Goal: Task Accomplishment & Management: Manage account settings

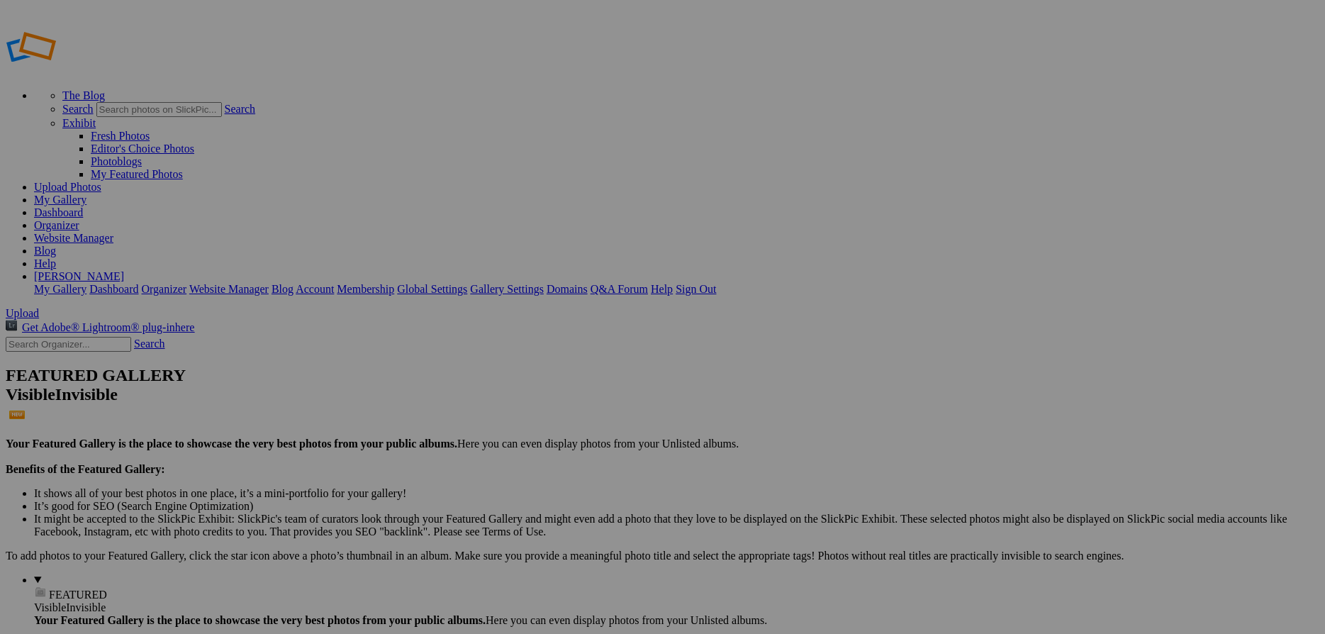
click at [113, 232] on link "Website Manager" at bounding box center [73, 238] width 79 height 12
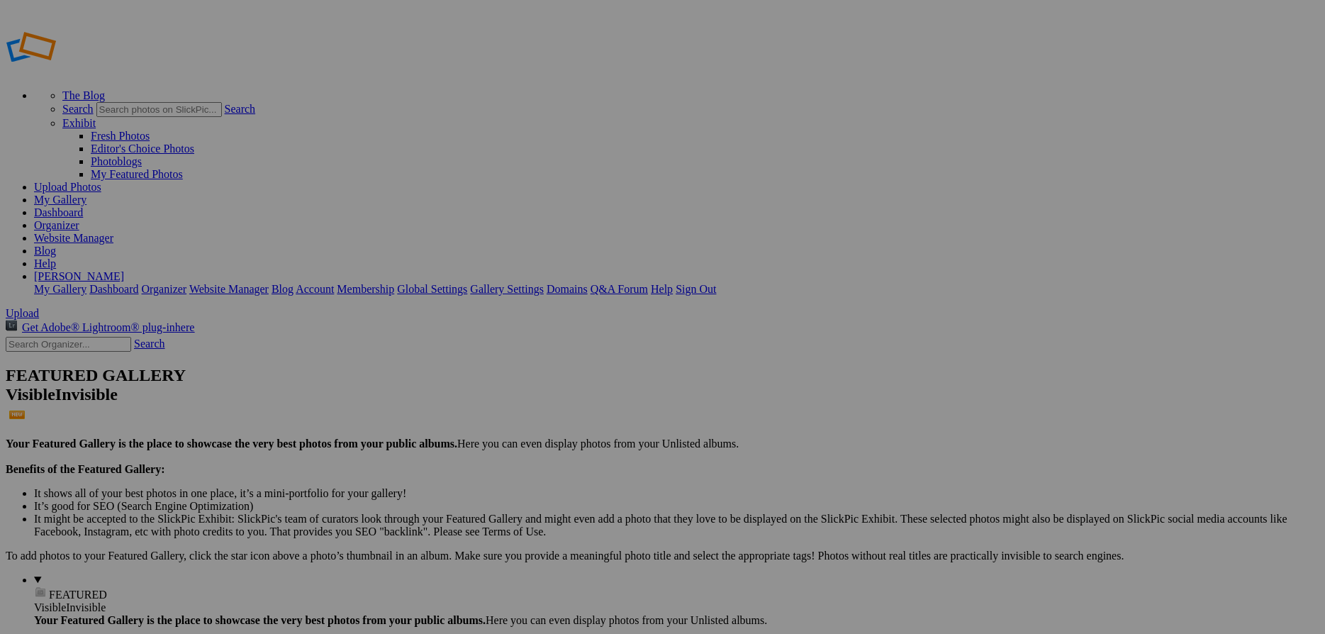
drag, startPoint x: 924, startPoint y: 275, endPoint x: 936, endPoint y: 262, distance: 18.1
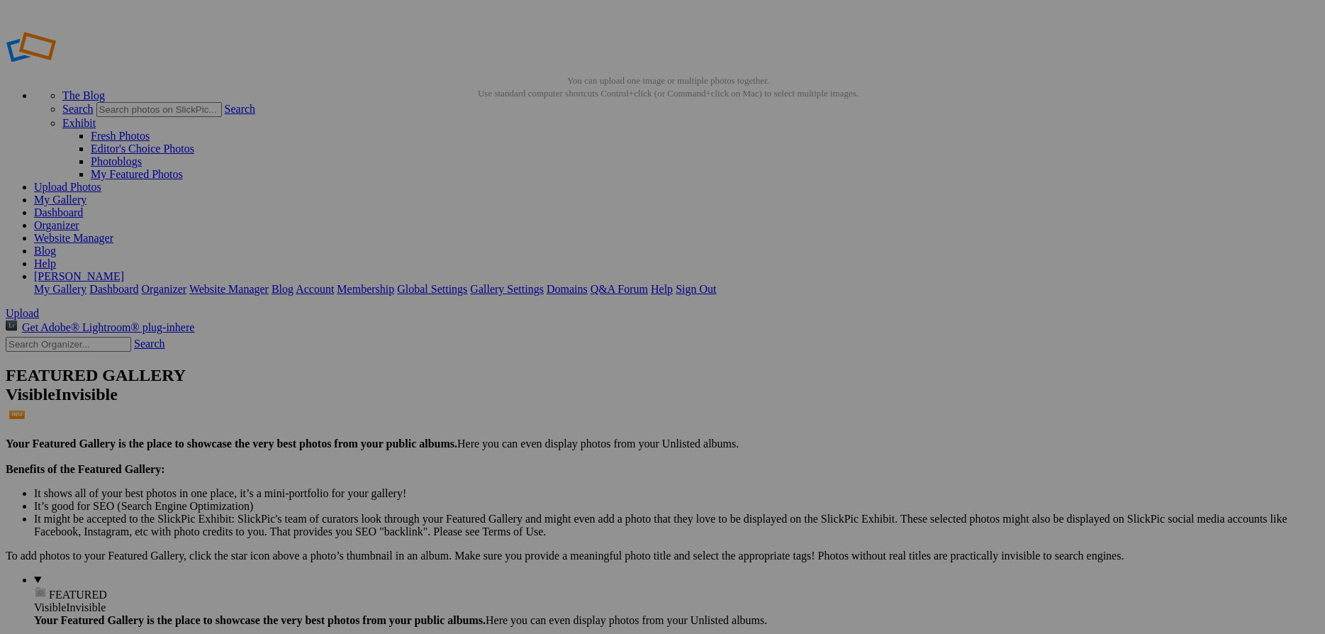
click at [568, 417] on span "Yes" at bounding box center [560, 423] width 16 height 12
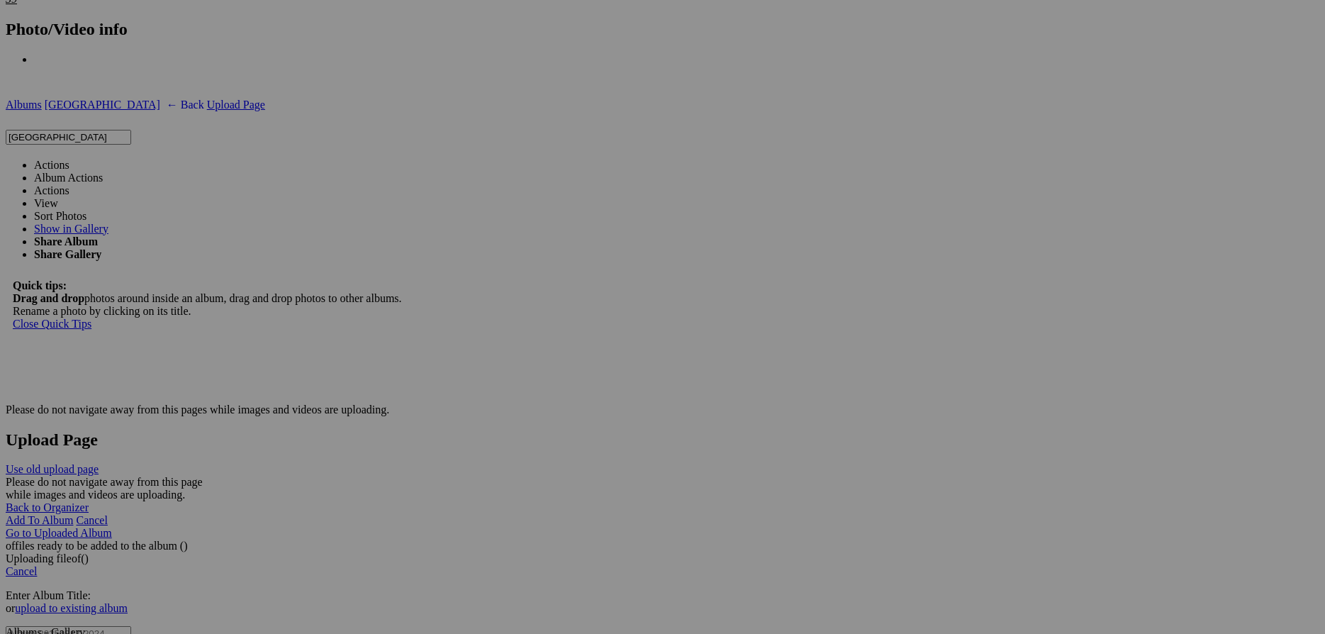
scroll to position [3363, 0]
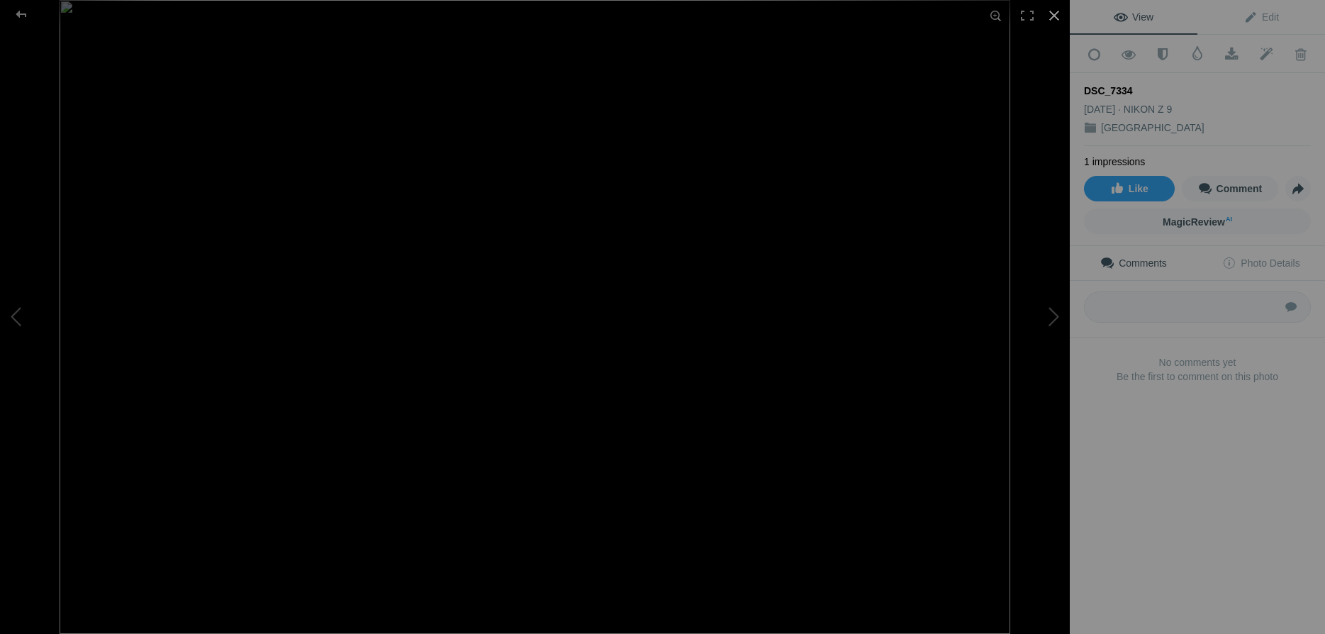
click at [1058, 18] on div at bounding box center [1053, 15] width 31 height 31
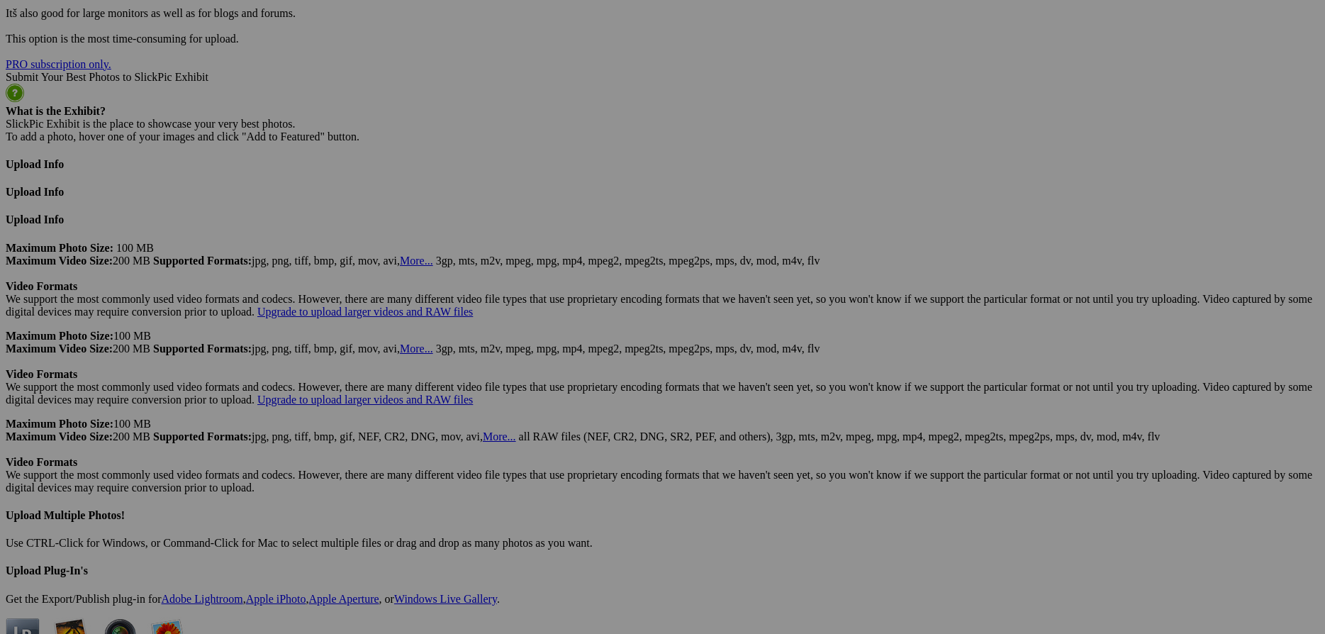
click at [568, 415] on span "Yes" at bounding box center [560, 410] width 16 height 12
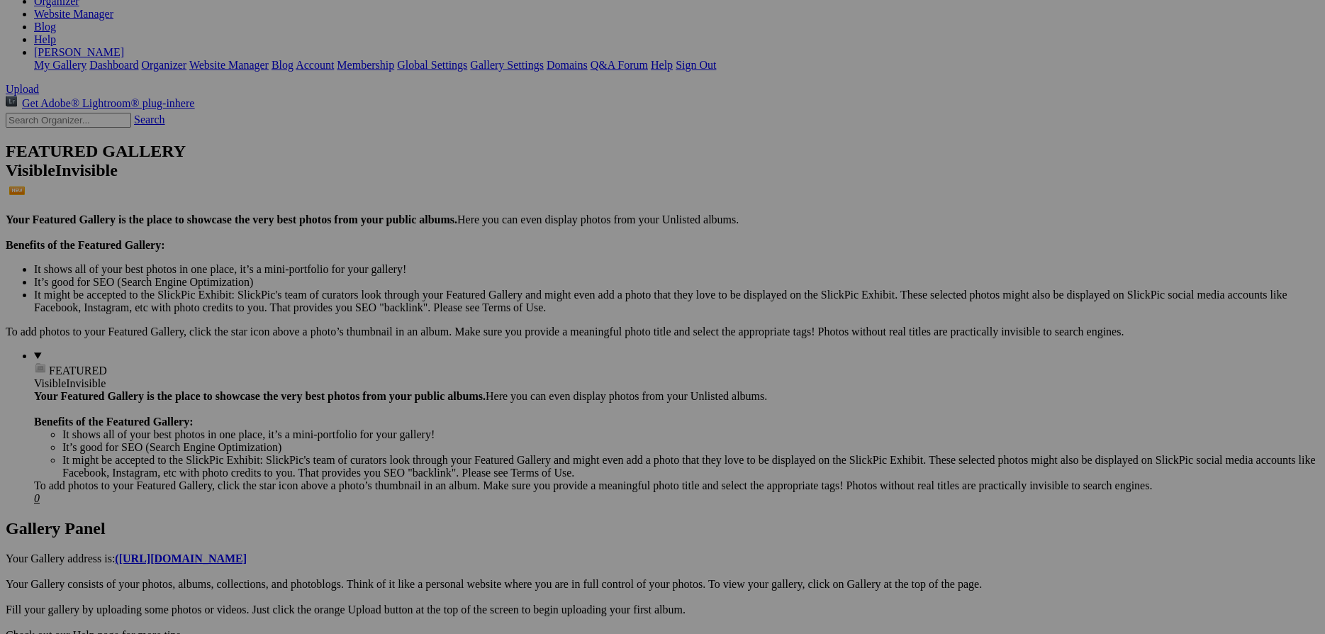
scroll to position [0, 0]
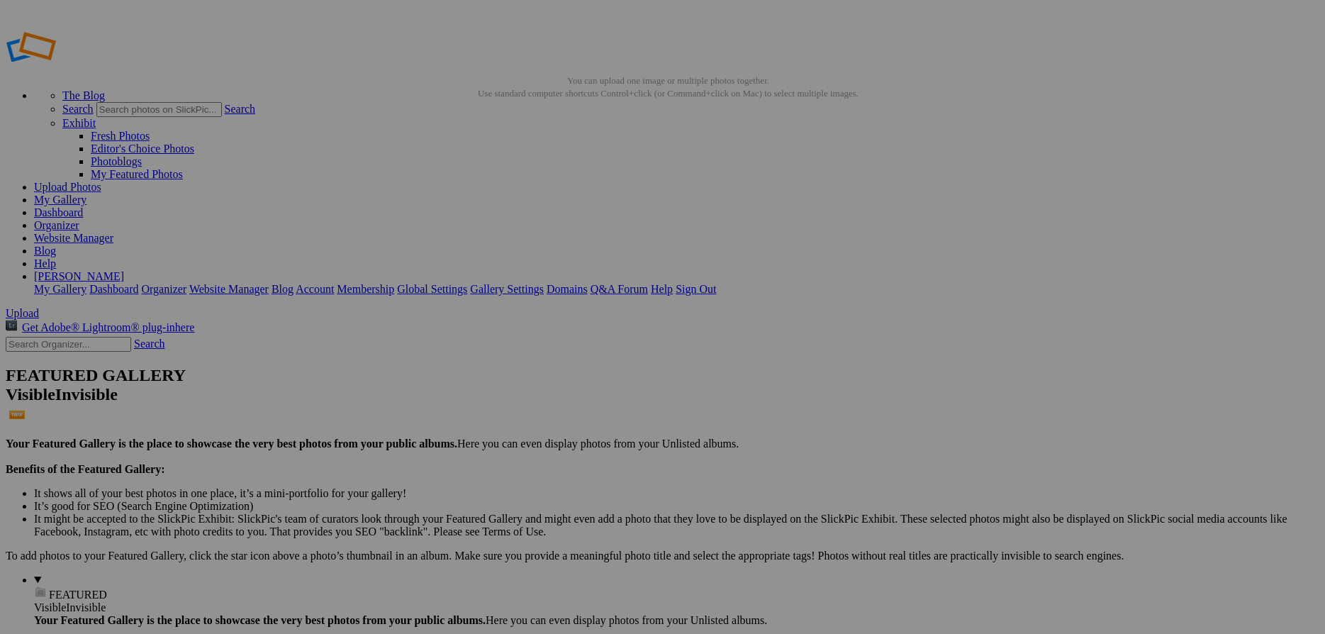
click at [113, 232] on link "Website Manager" at bounding box center [73, 238] width 79 height 12
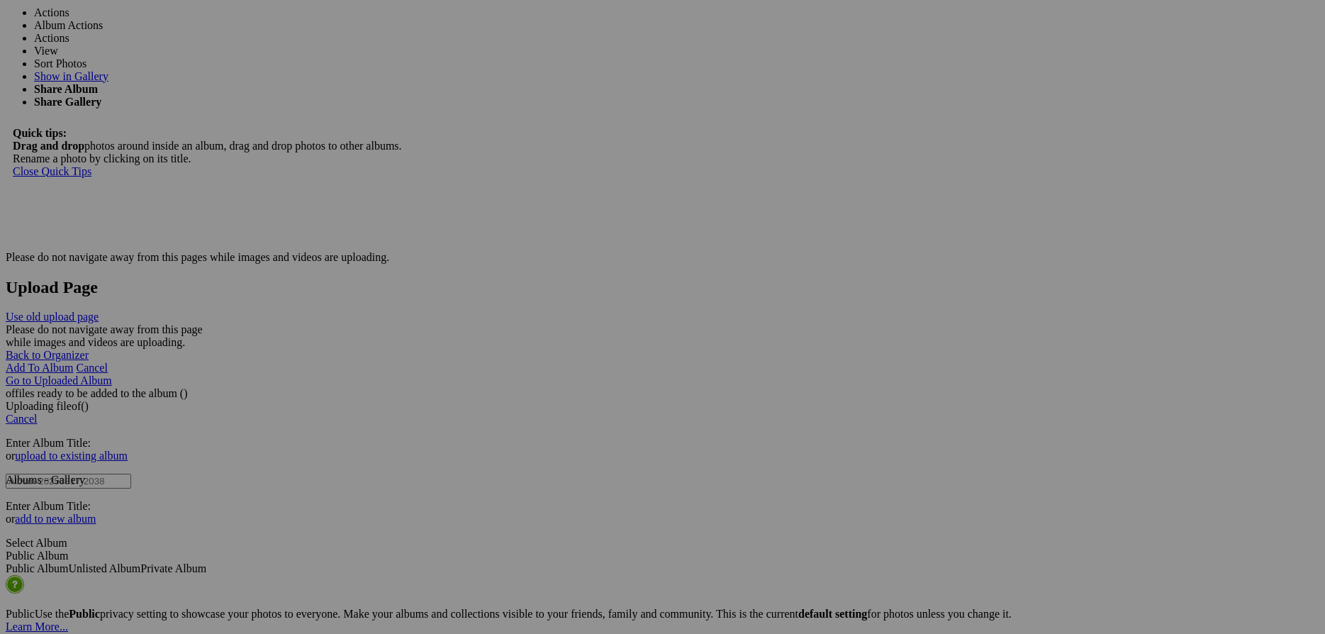
scroll to position [2373, 0]
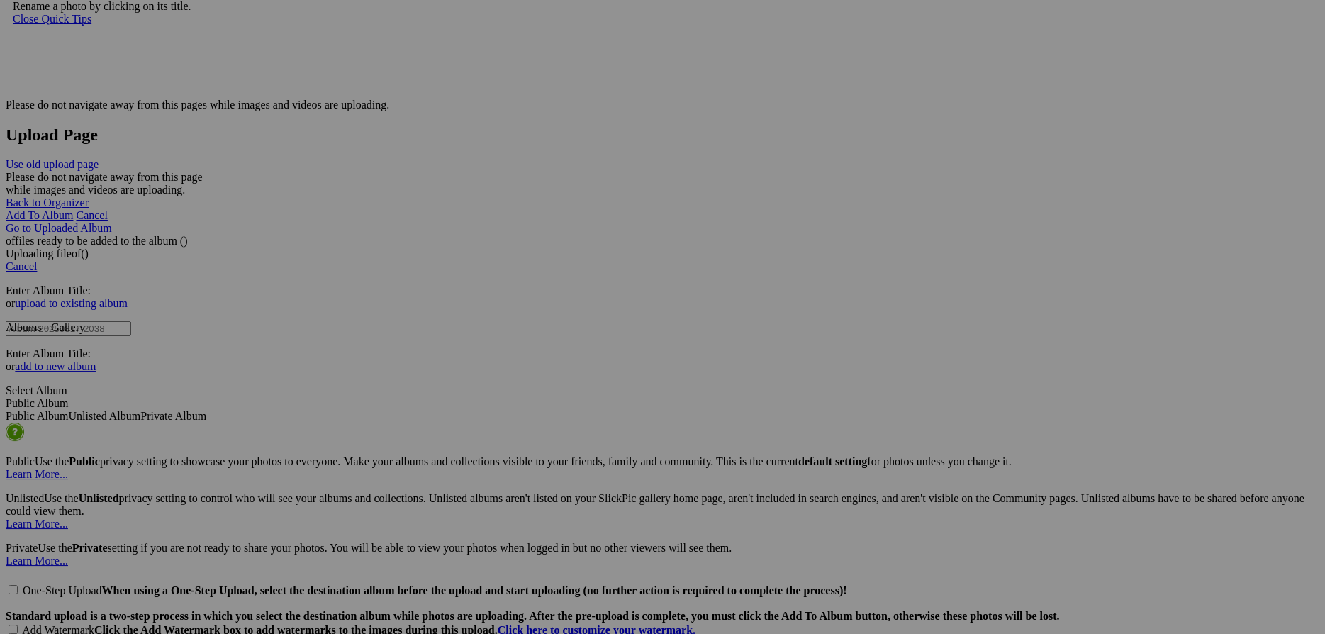
scroll to position [2526, 0]
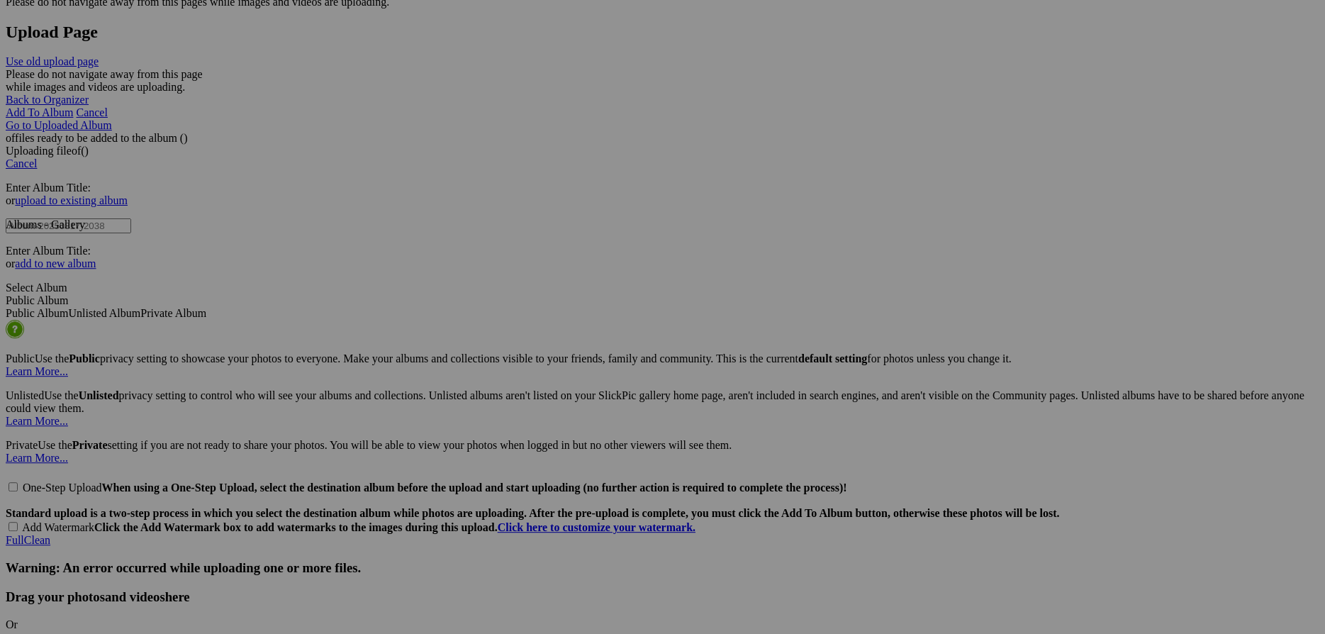
scroll to position [2679, 0]
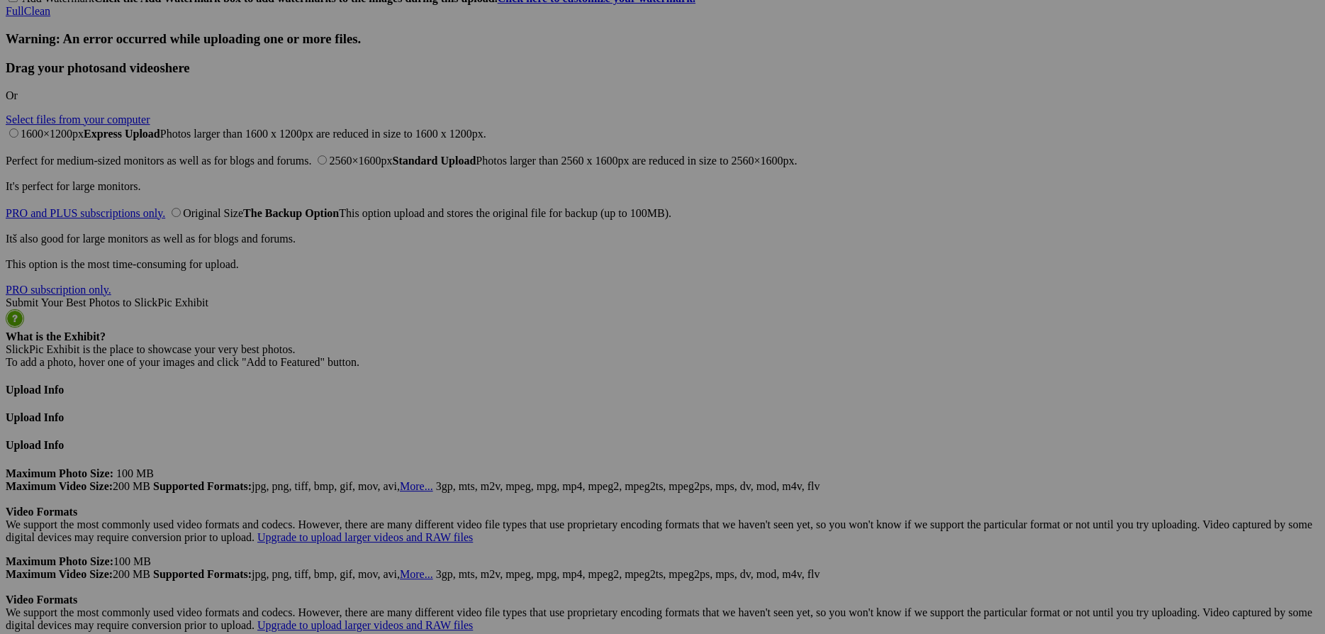
scroll to position [3139, 0]
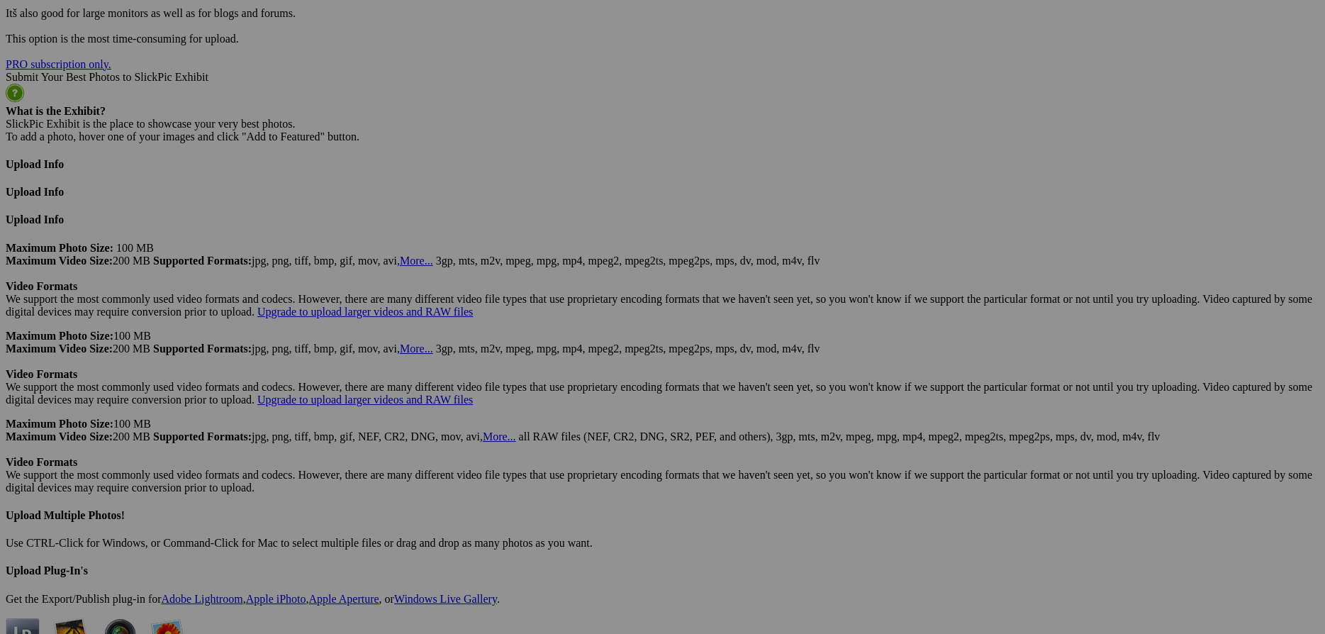
scroll to position [3363, 0]
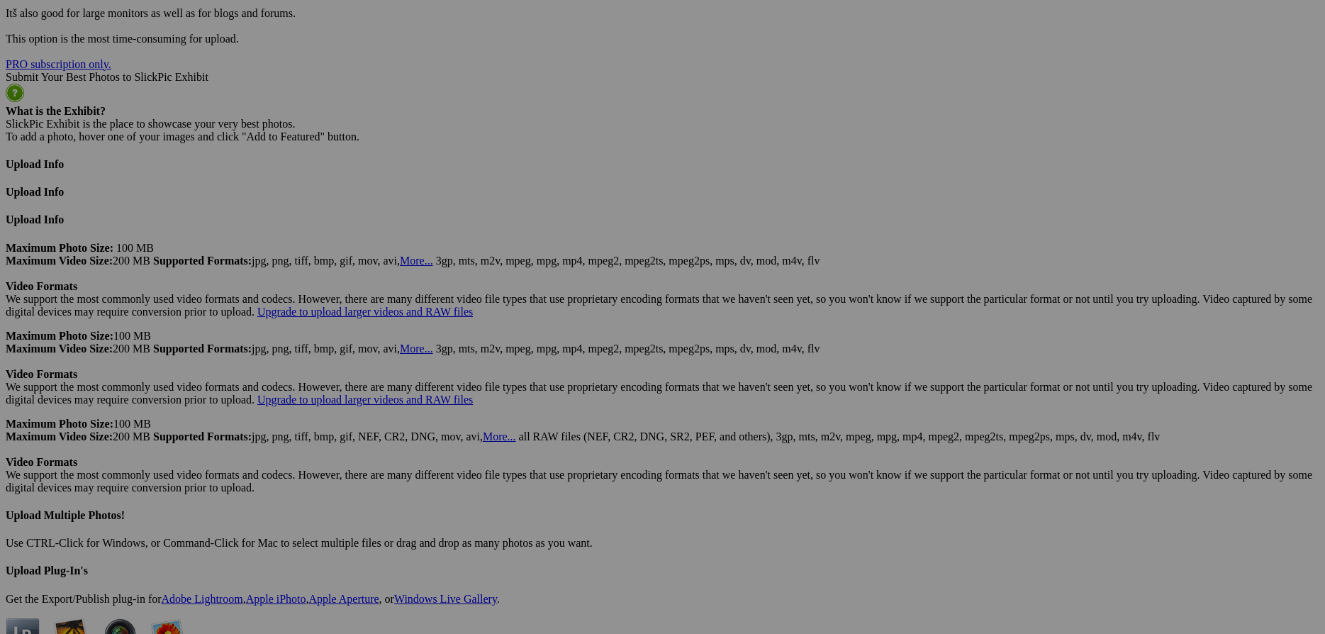
click at [568, 417] on link "Yes" at bounding box center [560, 423] width 16 height 12
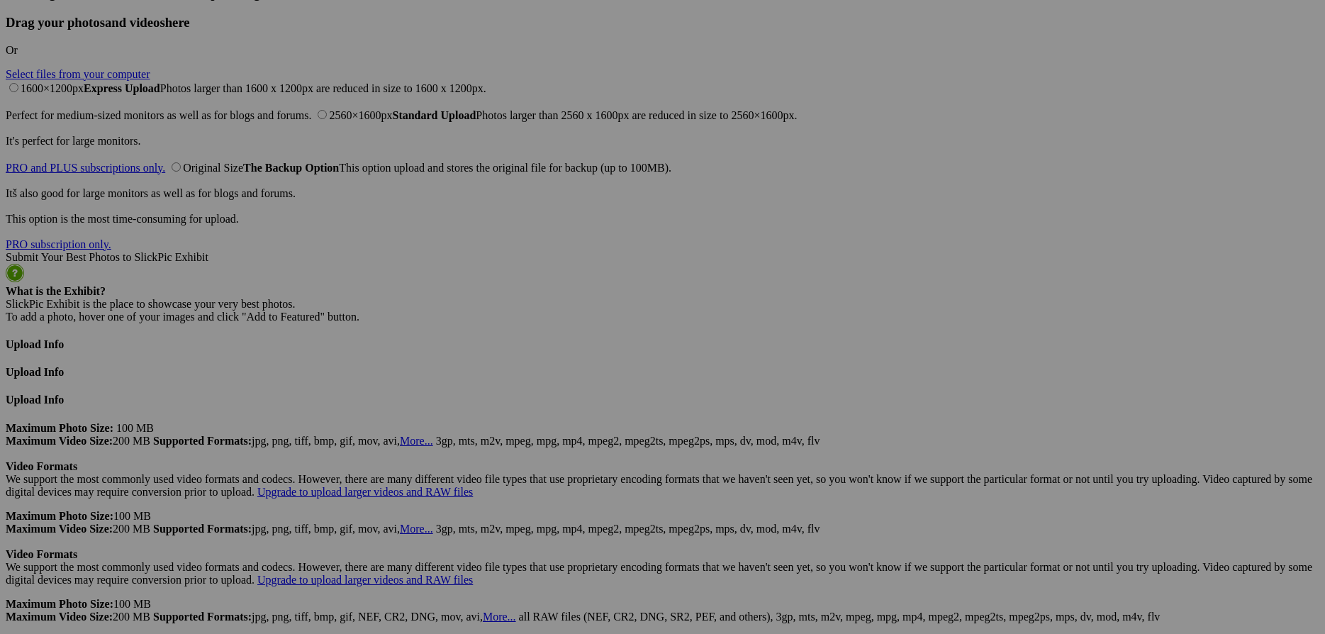
click at [568, 413] on link "Yes" at bounding box center [560, 410] width 16 height 12
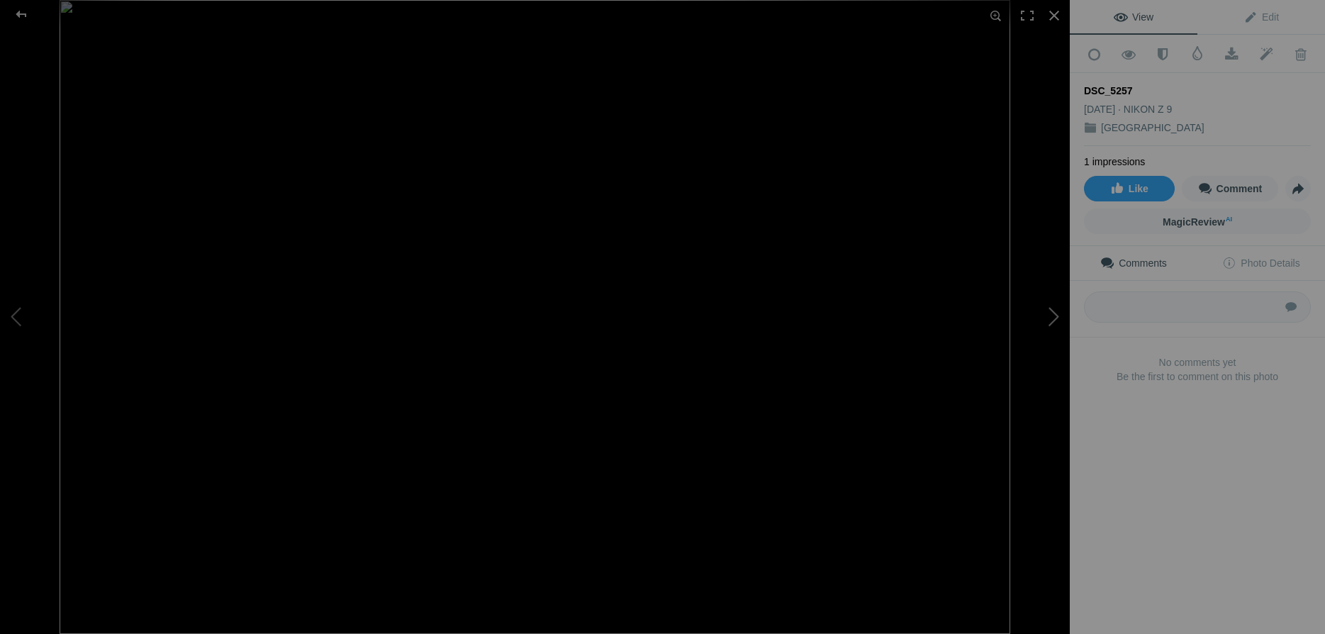
click at [1058, 311] on button at bounding box center [1016, 317] width 106 height 228
click at [1059, 16] on div at bounding box center [1053, 15] width 31 height 31
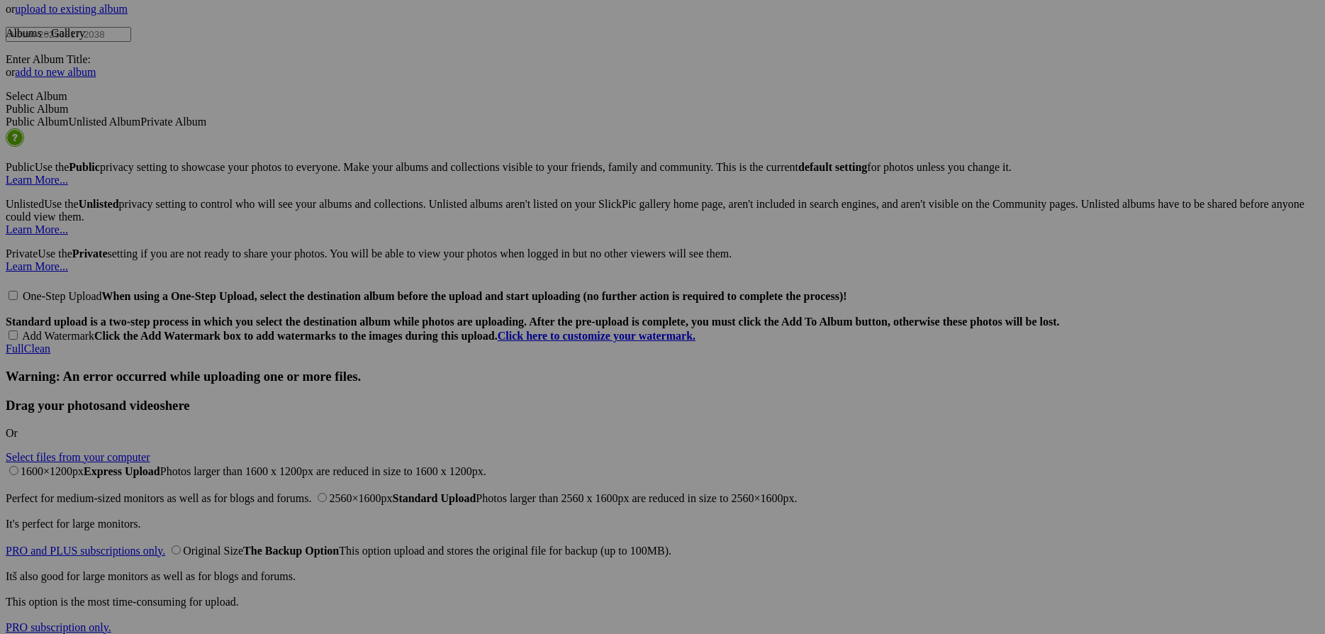
scroll to position [2723, 0]
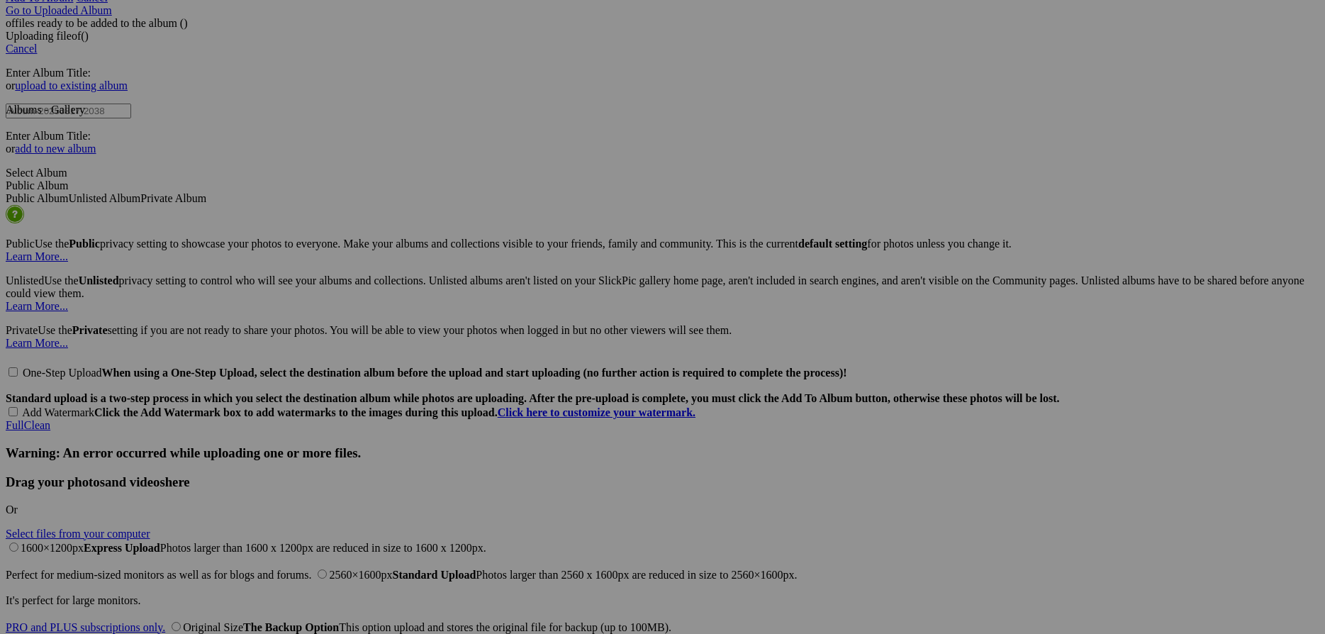
click at [568, 413] on span "Yes" at bounding box center [560, 410] width 16 height 12
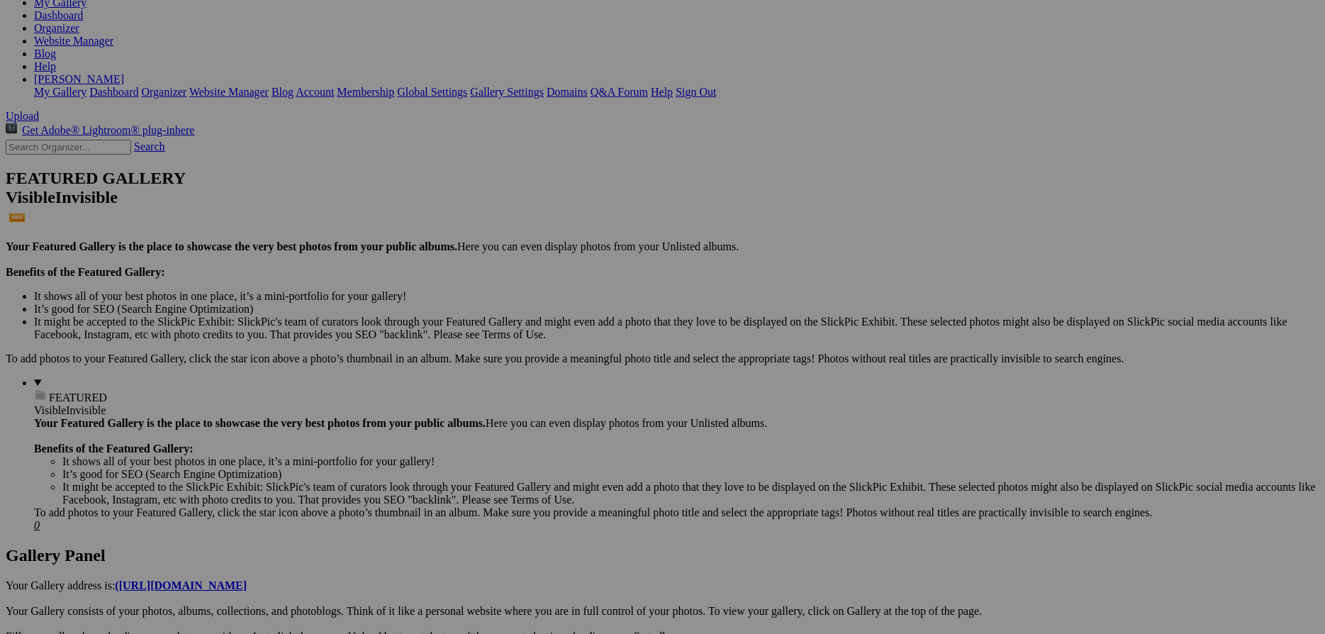
scroll to position [0, 0]
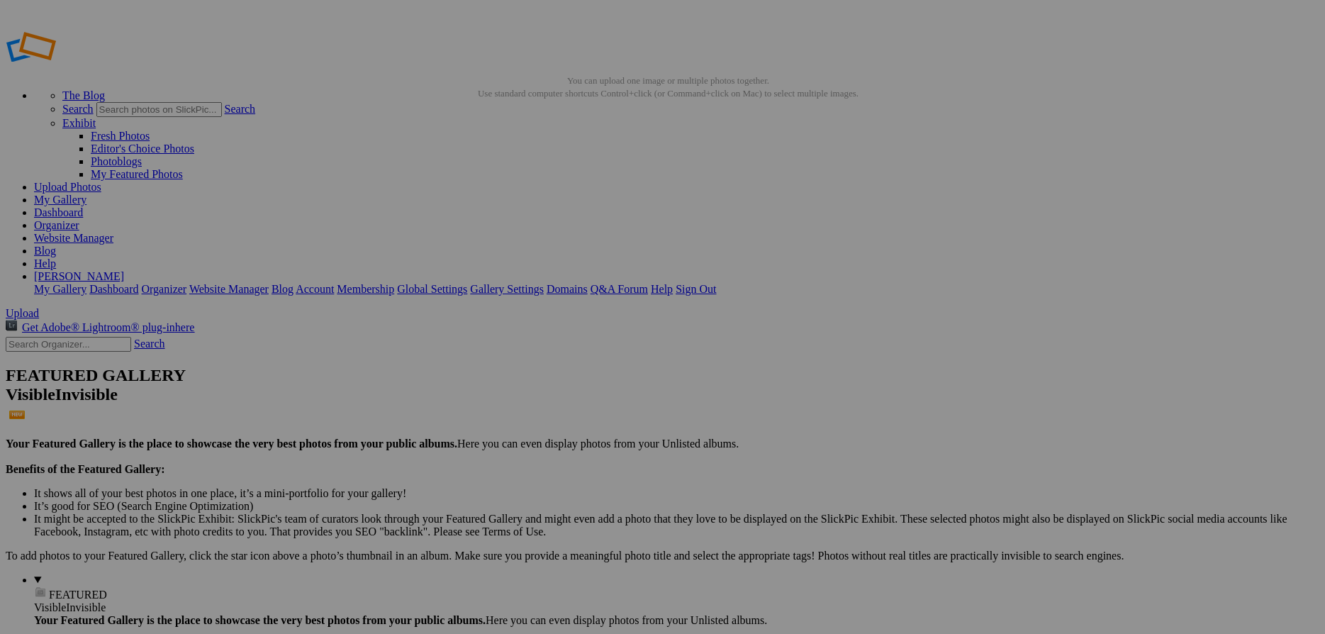
click at [113, 232] on link "Website Manager" at bounding box center [73, 238] width 79 height 12
